Goal: Find specific fact: Find specific fact

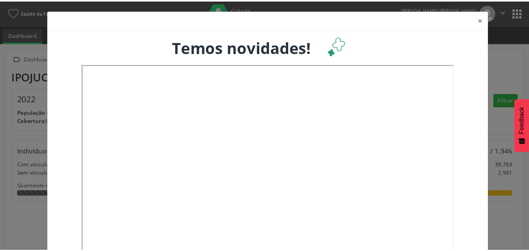
scroll to position [130, 175]
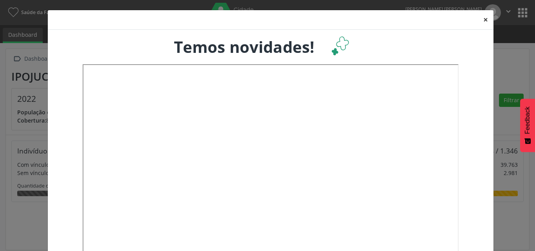
click at [484, 20] on button "×" at bounding box center [486, 19] width 16 height 19
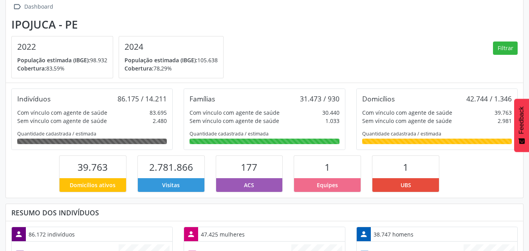
scroll to position [53, 0]
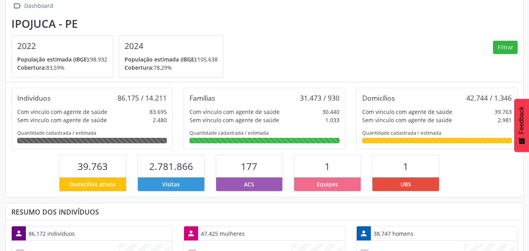
click at [243, 170] on span "177" at bounding box center [249, 166] width 16 height 13
click at [255, 185] on div "ACS" at bounding box center [249, 184] width 67 height 14
click at [255, 184] on div "ACS" at bounding box center [249, 184] width 67 height 14
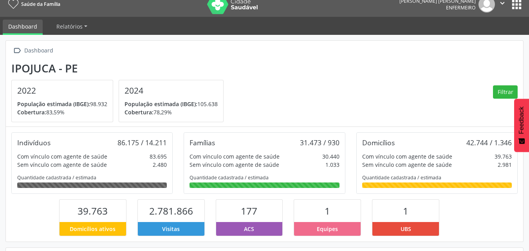
scroll to position [0, 0]
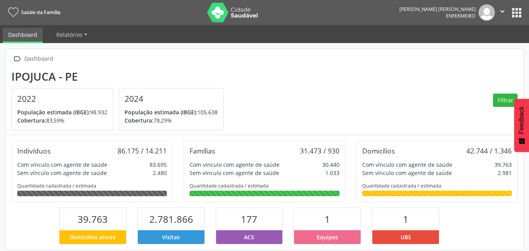
click at [513, 16] on button "apps" at bounding box center [517, 13] width 14 height 14
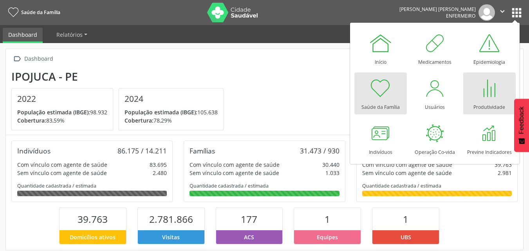
click at [479, 75] on link "Produtividade" at bounding box center [489, 93] width 52 height 42
click at [482, 89] on div at bounding box center [489, 87] width 23 height 23
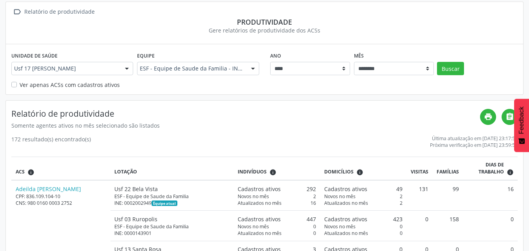
scroll to position [45, 0]
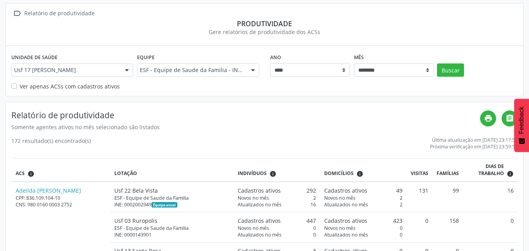
click at [20, 87] on label "Ver apenas ACSs com cadastros ativos" at bounding box center [70, 86] width 100 height 8
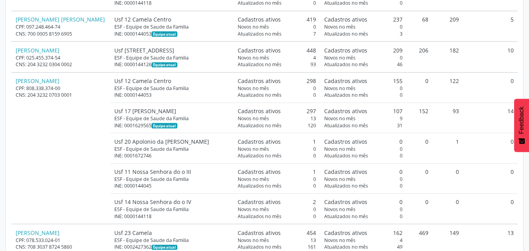
scroll to position [794, 0]
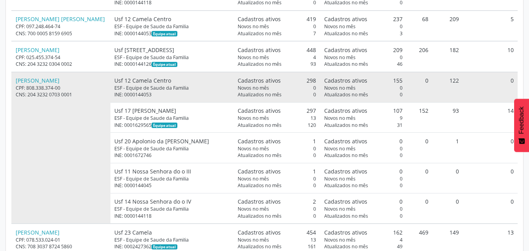
drag, startPoint x: 28, startPoint y: 96, endPoint x: 73, endPoint y: 97, distance: 45.0
click at [73, 97] on div "CNS: 204 3232 0703 0001" at bounding box center [61, 94] width 91 height 7
copy div "204 3232 0703 0001"
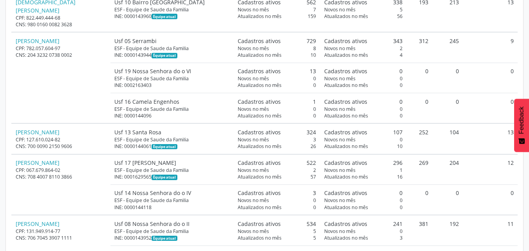
scroll to position [2107, 0]
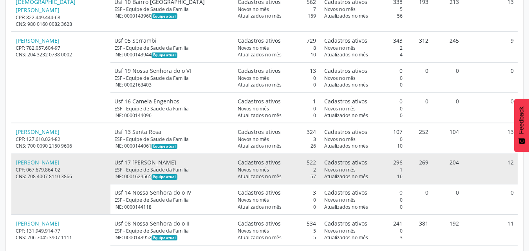
drag, startPoint x: 26, startPoint y: 168, endPoint x: 76, endPoint y: 165, distance: 49.8
click at [76, 173] on div "CNS: 708 4007 8110 3866" at bounding box center [61, 176] width 91 height 7
copy div "708 4007 8110 3866"
